Goal: Transaction & Acquisition: Purchase product/service

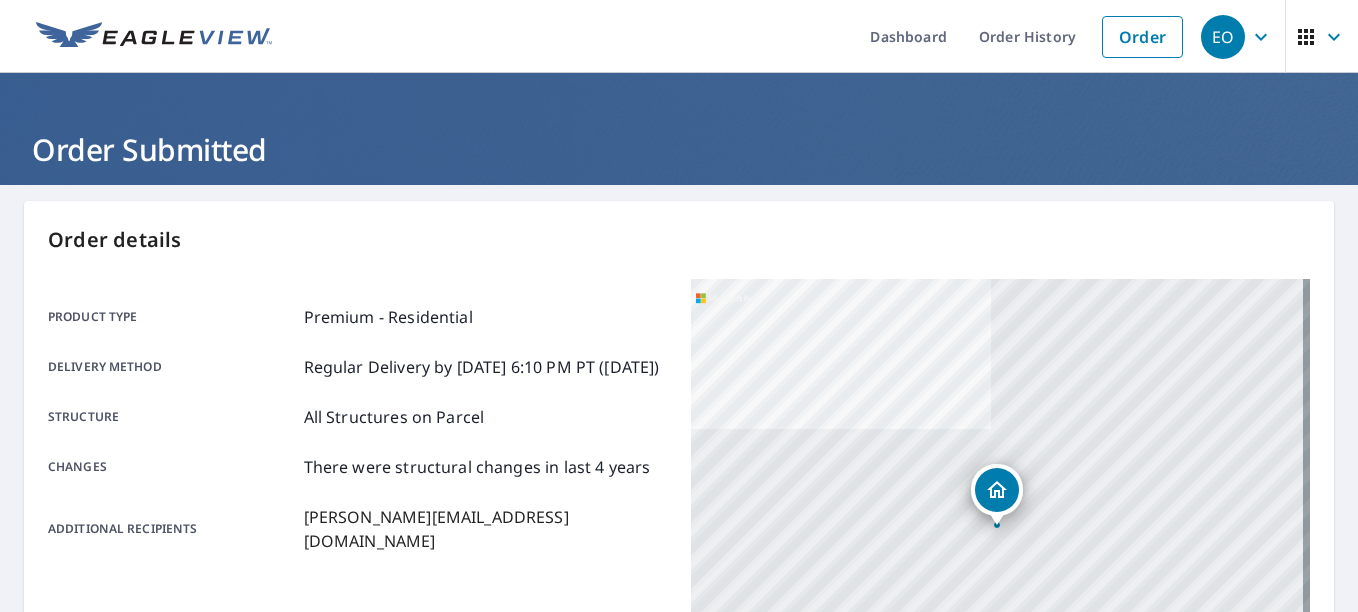
scroll to position [493, 0]
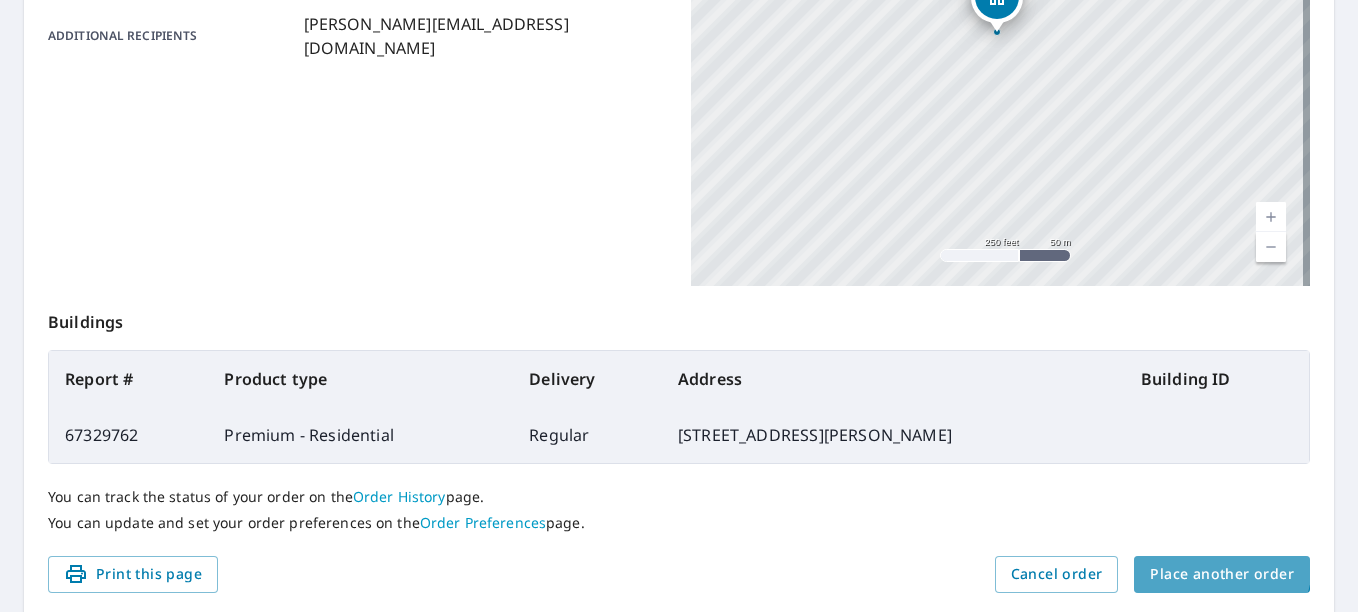
click at [1196, 564] on span "Place another order" at bounding box center [1222, 574] width 144 height 25
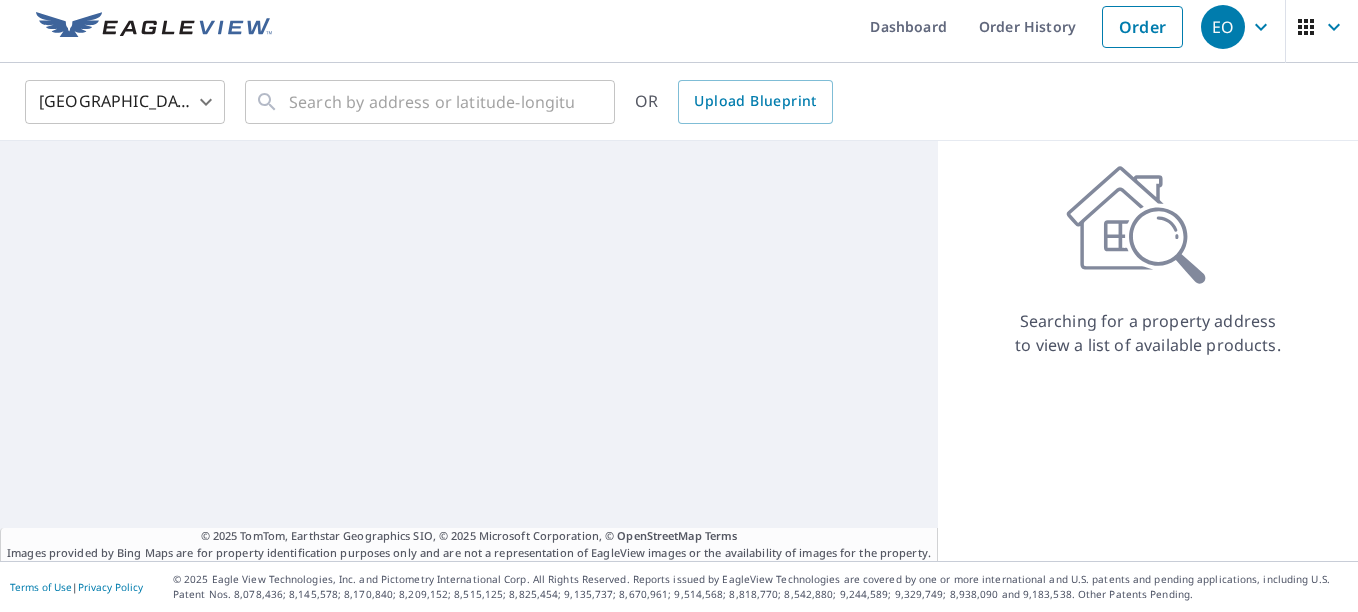
scroll to position [10, 0]
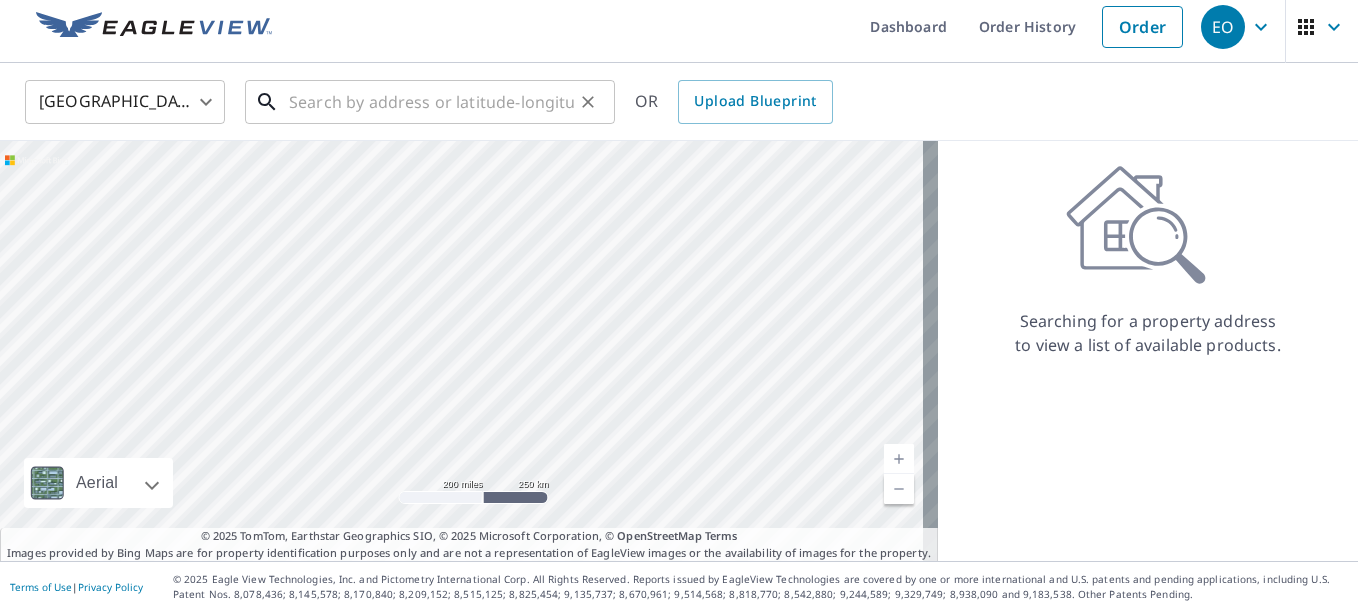
click at [495, 99] on input "text" at bounding box center [431, 102] width 285 height 56
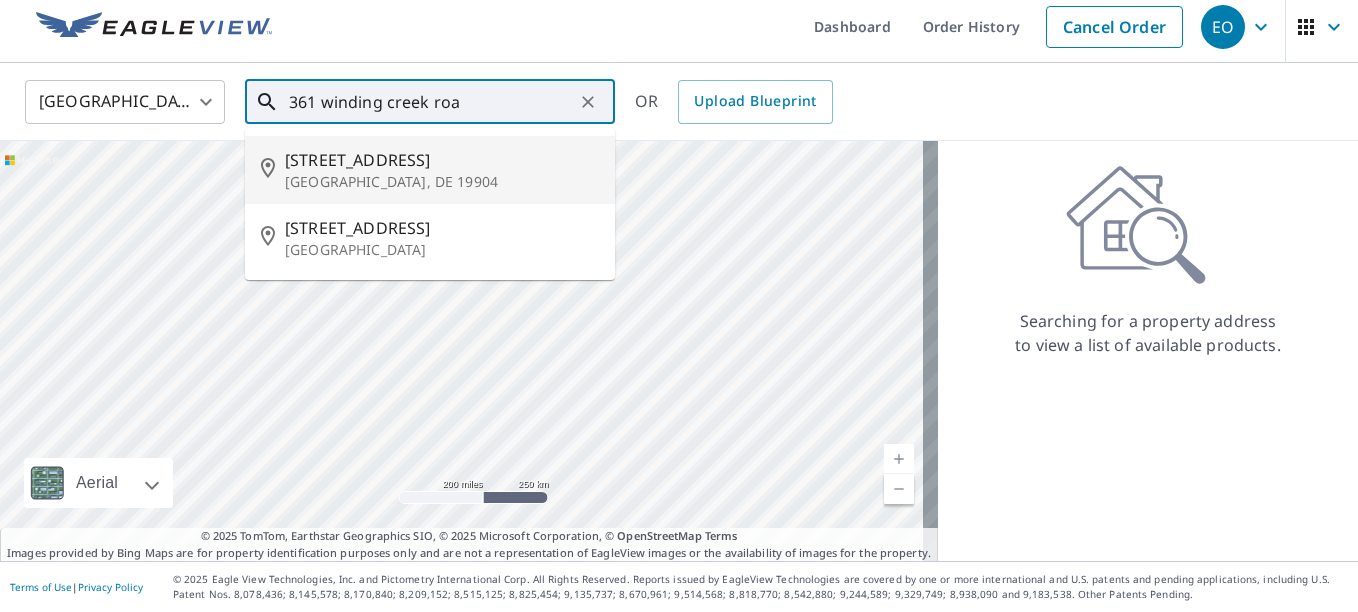
click at [430, 172] on p "[GEOGRAPHIC_DATA], DE 19904" at bounding box center [442, 182] width 314 height 20
type input "[STREET_ADDRESS]"
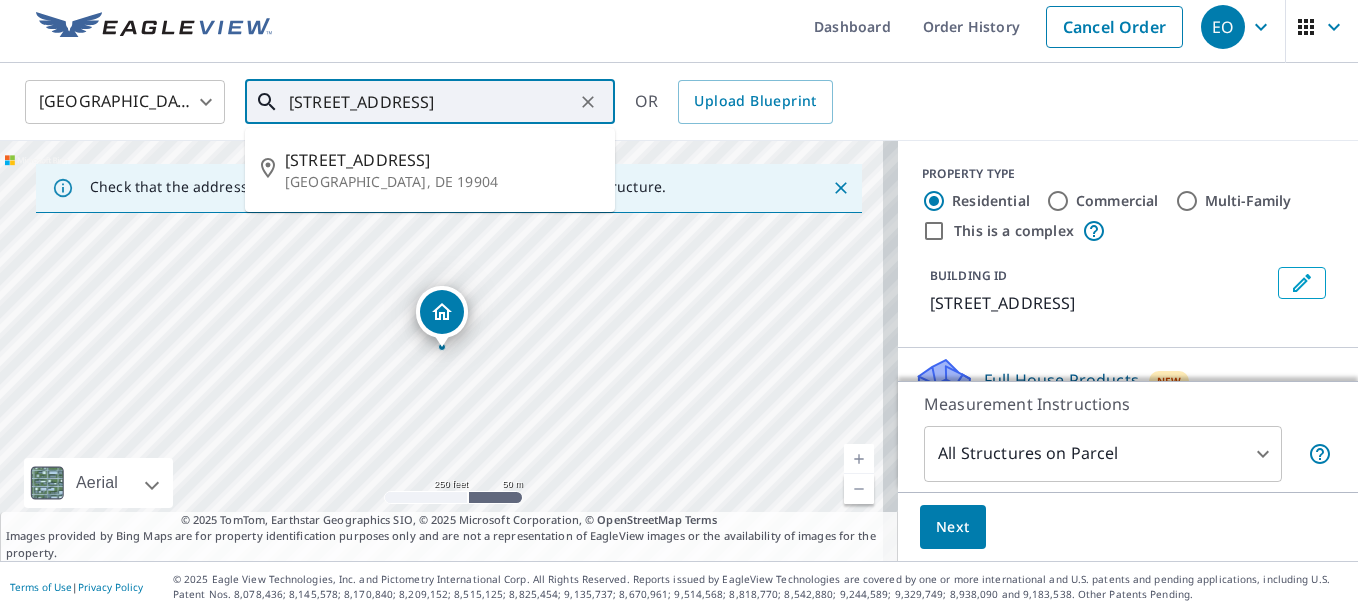
click at [456, 107] on input "[STREET_ADDRESS]" at bounding box center [431, 102] width 285 height 56
click at [590, 102] on icon "Clear" at bounding box center [588, 102] width 20 height 20
click at [410, 250] on p "[GEOGRAPHIC_DATA]" at bounding box center [442, 250] width 314 height 20
type input "[STREET_ADDRESS]"
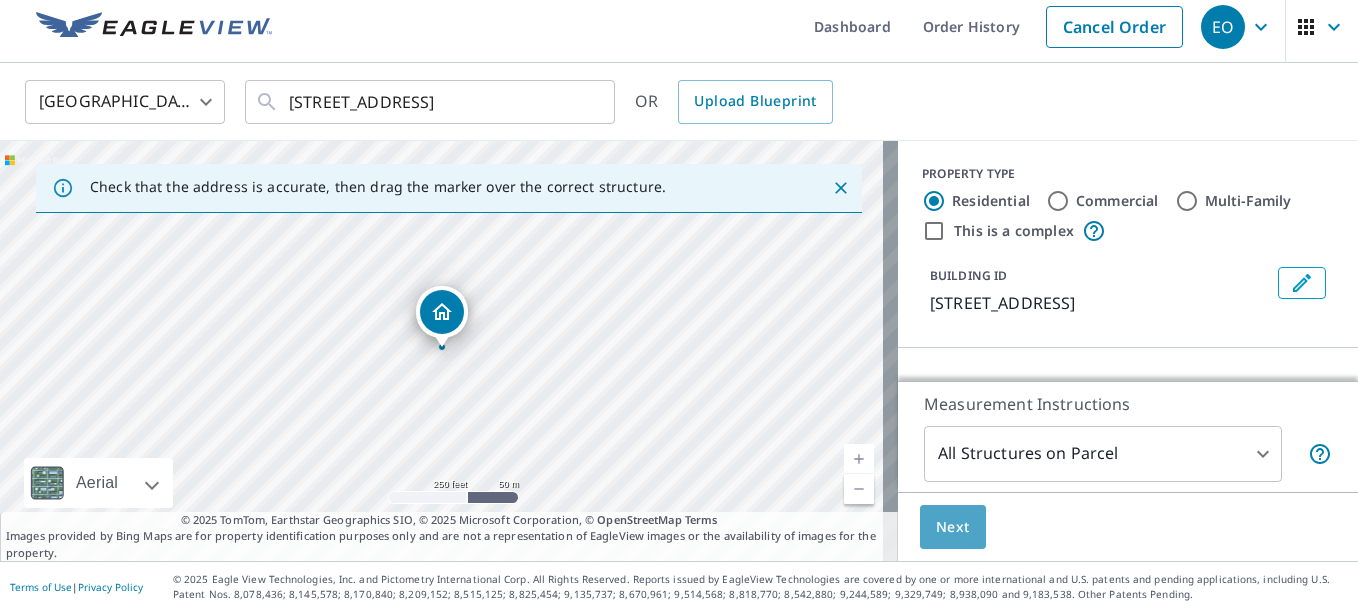
click at [936, 534] on span "Next" at bounding box center [953, 527] width 34 height 25
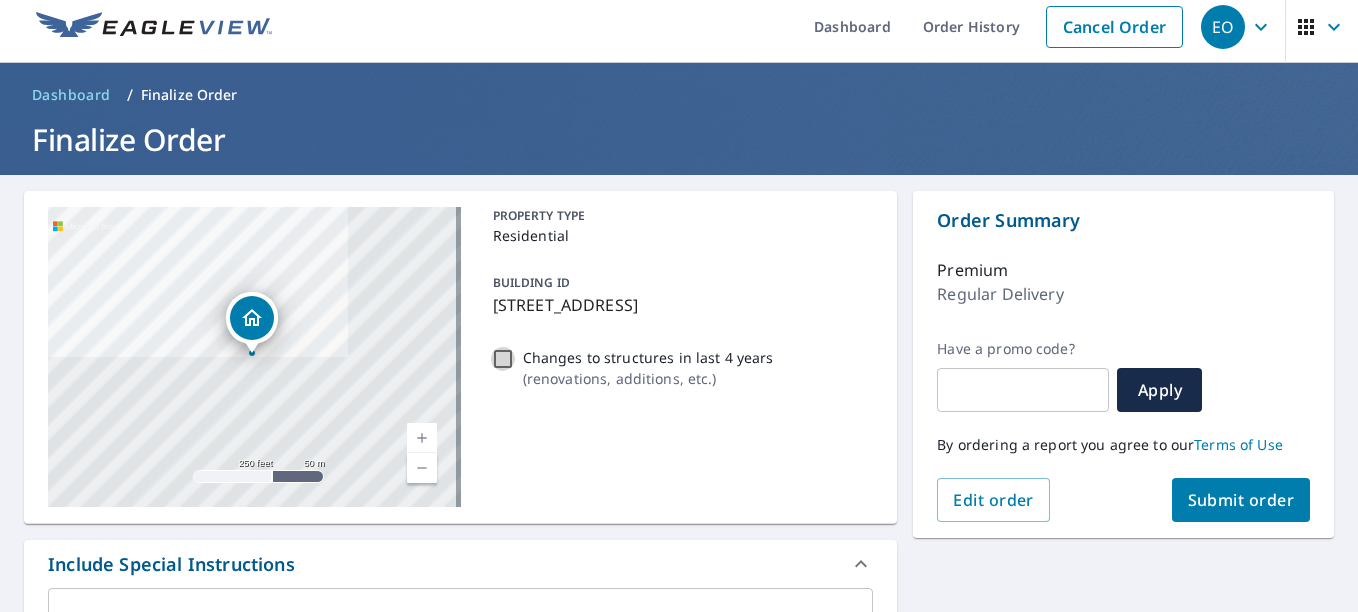
click at [502, 355] on input "Changes to structures in last 4 years ( renovations, additions, etc. )" at bounding box center [503, 359] width 24 height 24
checkbox input "true"
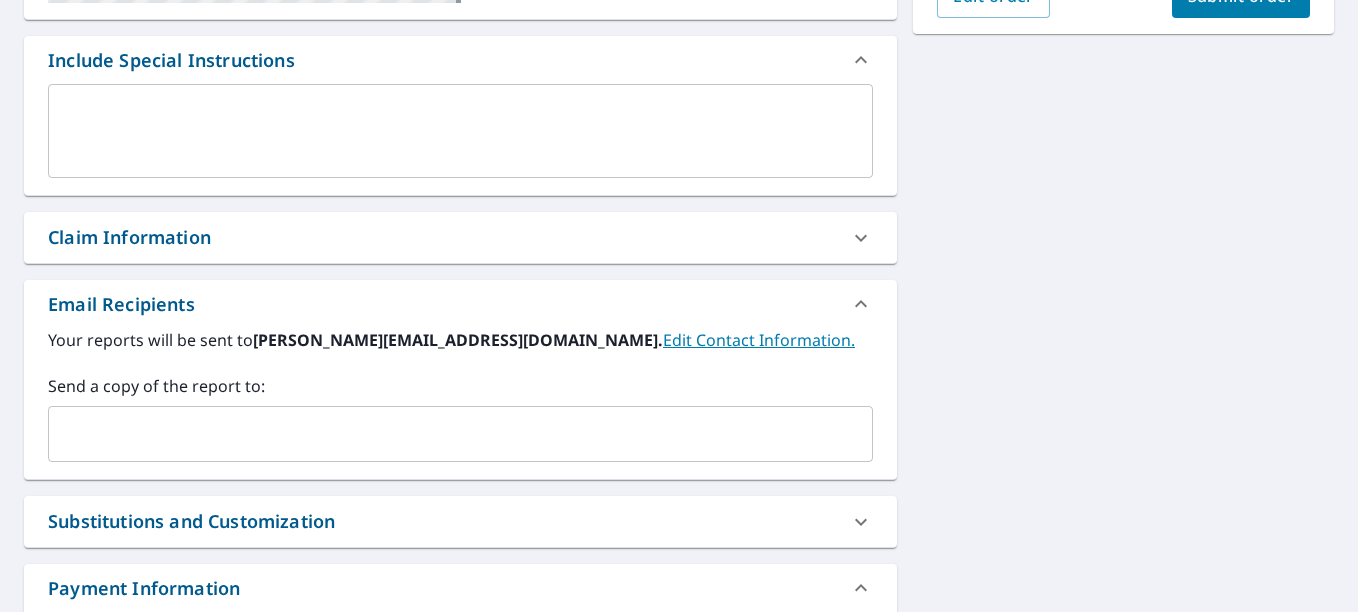
scroll to position [515, 0]
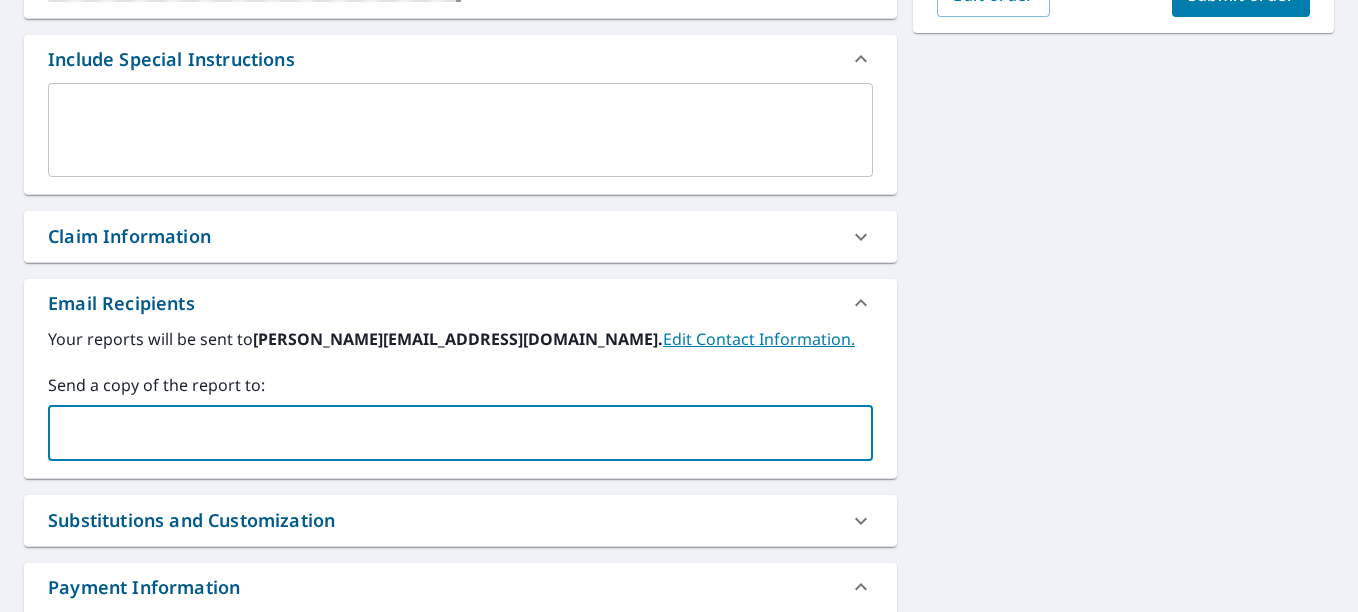
click at [443, 433] on input "text" at bounding box center [445, 433] width 777 height 38
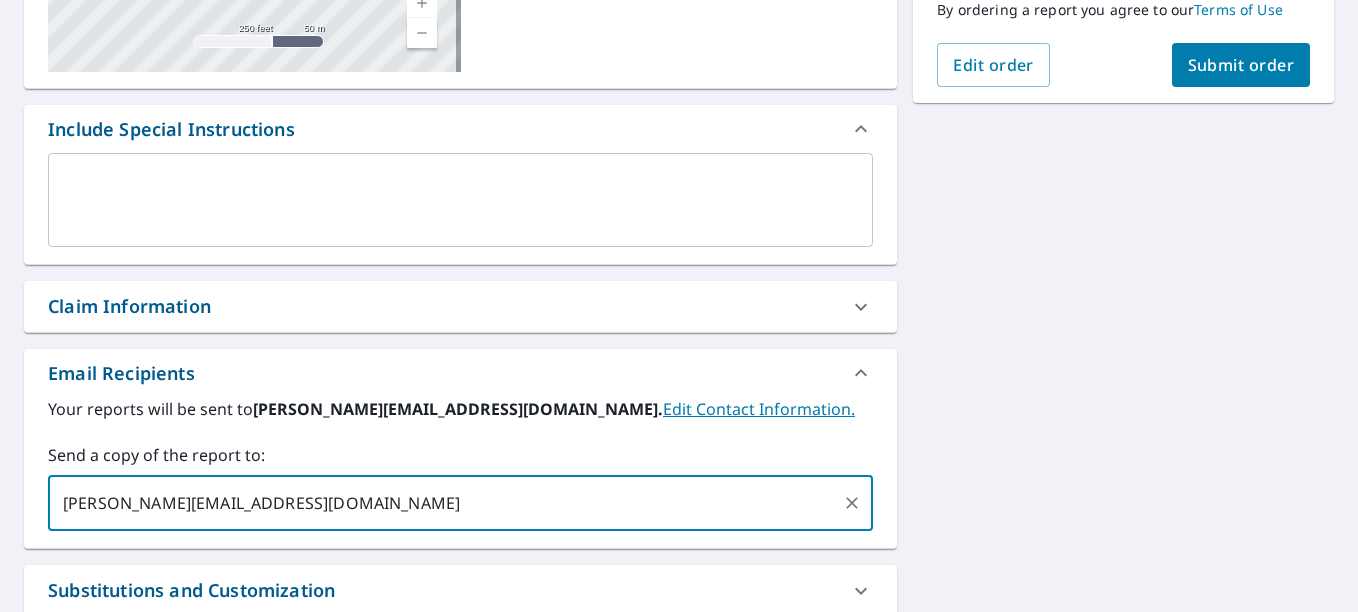
scroll to position [444, 0]
type input "[PERSON_NAME][EMAIL_ADDRESS][DOMAIN_NAME]"
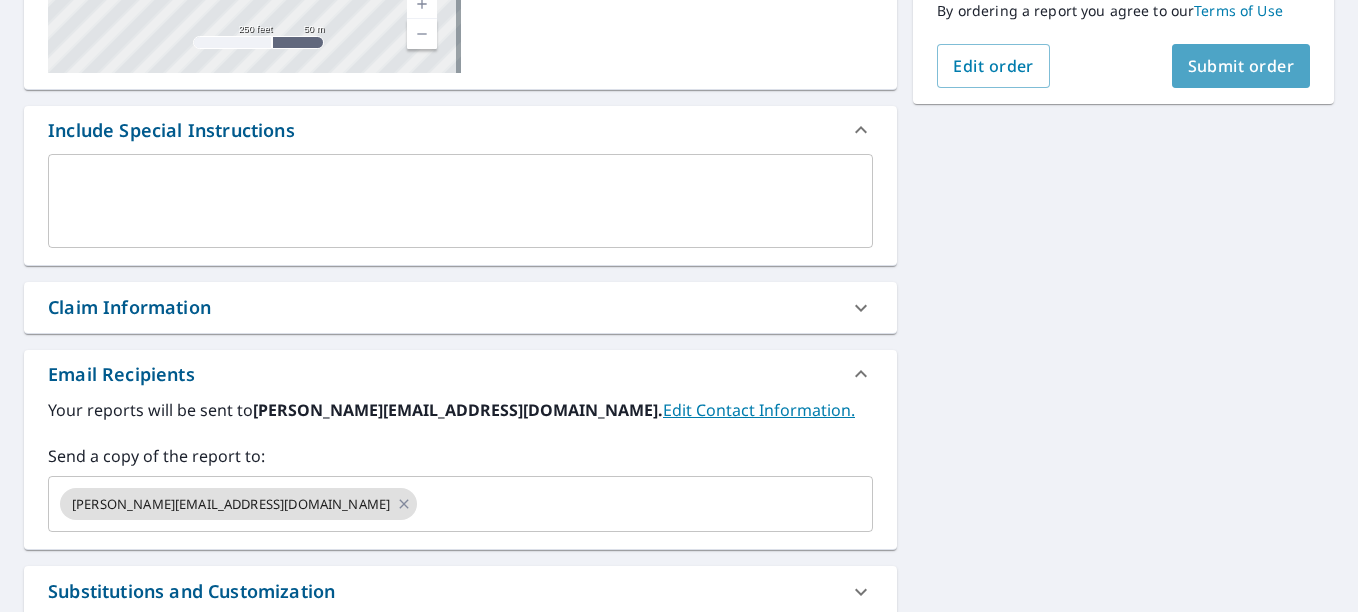
click at [1223, 66] on span "Submit order" at bounding box center [1241, 66] width 107 height 22
checkbox input "true"
